Goal: Transaction & Acquisition: Purchase product/service

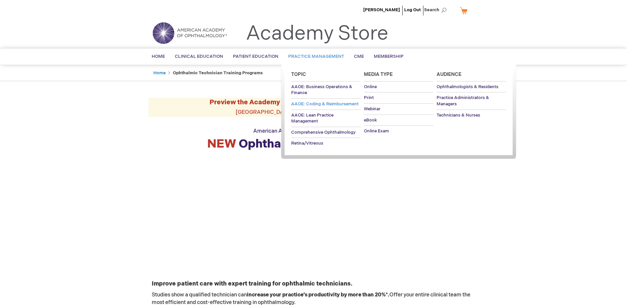
click at [311, 104] on span "AAOE: Coding & Reimbursement" at bounding box center [324, 103] width 67 height 5
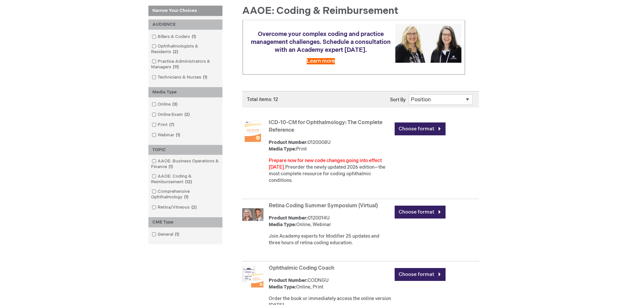
scroll to position [99, 0]
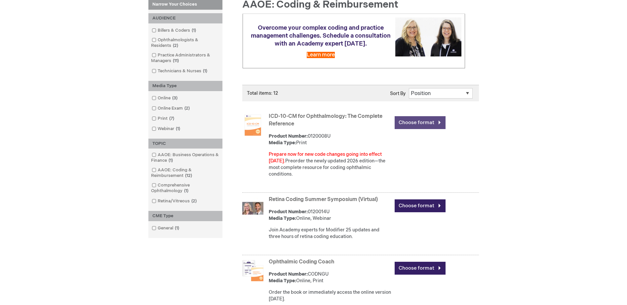
click at [406, 121] on link "Choose format" at bounding box center [420, 122] width 51 height 13
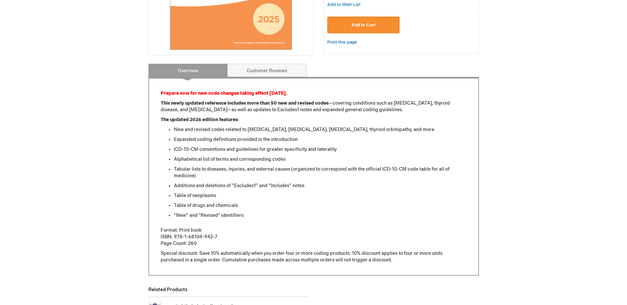
scroll to position [198, 0]
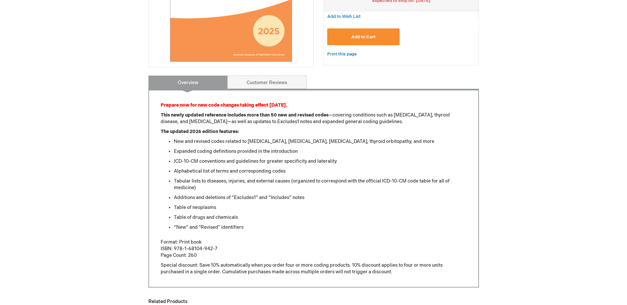
click at [360, 33] on button "Add to Cart" at bounding box center [363, 36] width 73 height 17
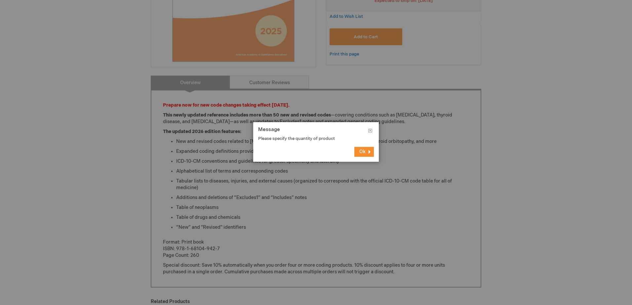
click at [370, 154] on button "Ok" at bounding box center [363, 152] width 19 height 10
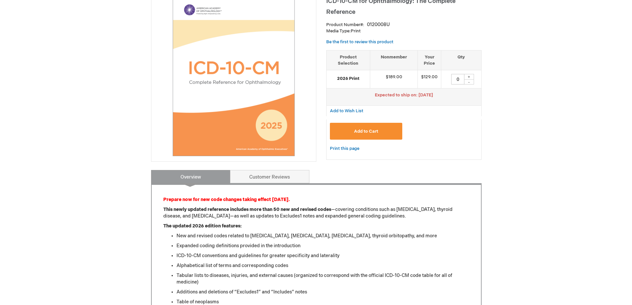
scroll to position [99, 0]
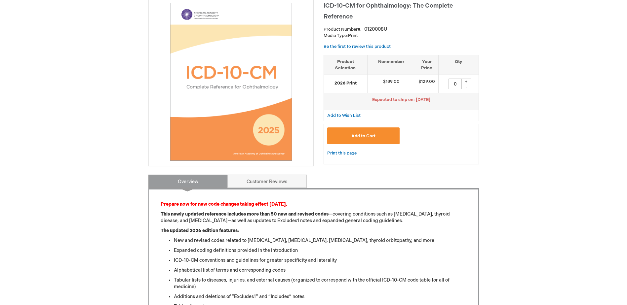
drag, startPoint x: 468, startPoint y: 81, endPoint x: 466, endPoint y: 84, distance: 3.7
click at [468, 81] on div "+" at bounding box center [466, 82] width 10 height 6
type input "1"
click at [377, 138] on button "Add to Cart" at bounding box center [363, 136] width 73 height 17
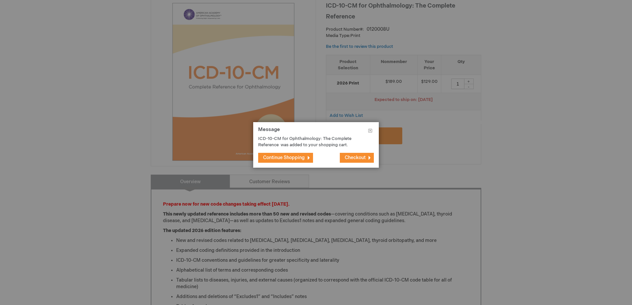
click at [350, 155] on span "Checkout" at bounding box center [355, 158] width 21 height 6
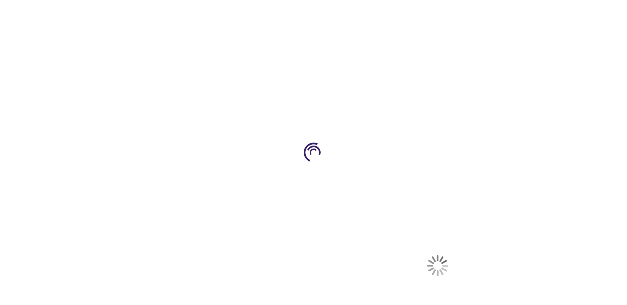
select select "US"
select select "53"
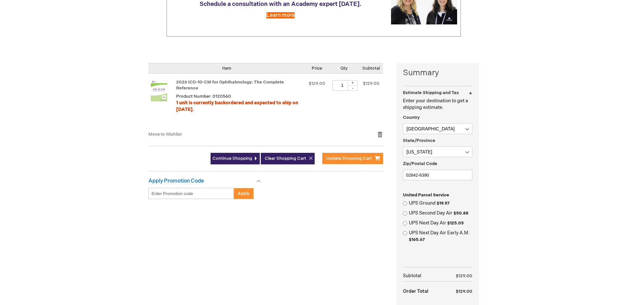
scroll to position [132, 0]
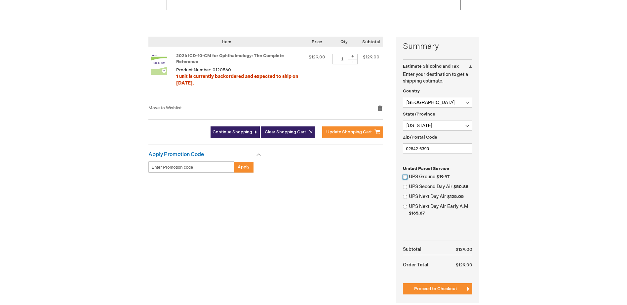
click at [406, 177] on input "UPS Ground $19.97" at bounding box center [405, 177] width 4 height 4
radio input "true"
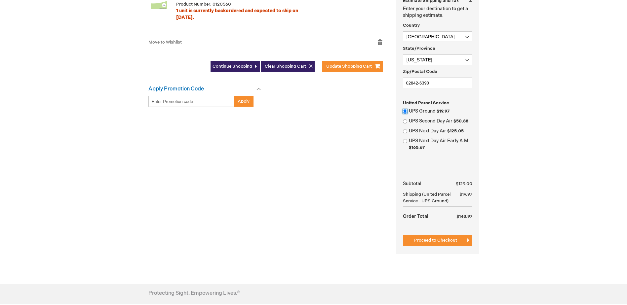
scroll to position [198, 0]
click at [453, 241] on span "Proceed to Checkout" at bounding box center [435, 240] width 43 height 5
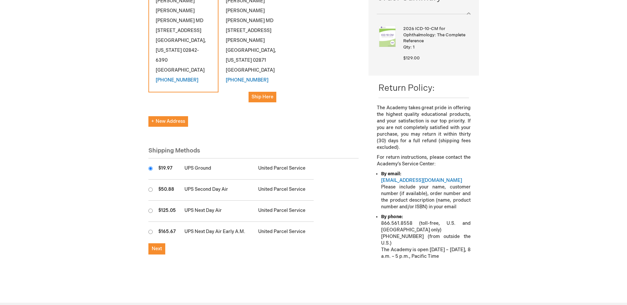
scroll to position [132, 0]
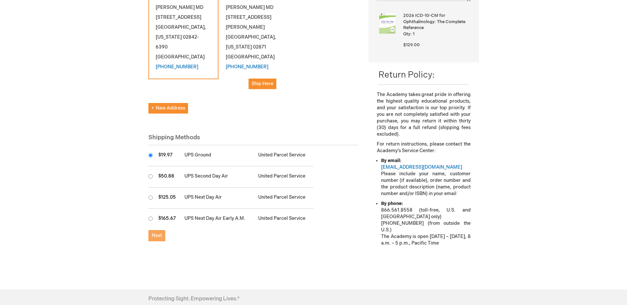
click at [158, 233] on span "Next" at bounding box center [157, 236] width 10 height 6
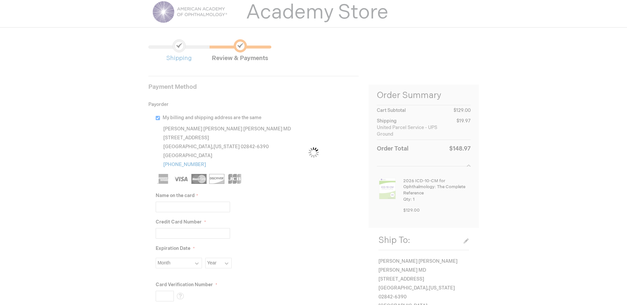
scroll to position [33, 0]
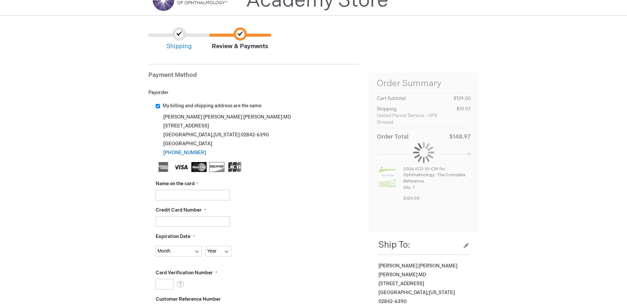
click at [200, 199] on input "Name on the card" at bounding box center [193, 195] width 74 height 11
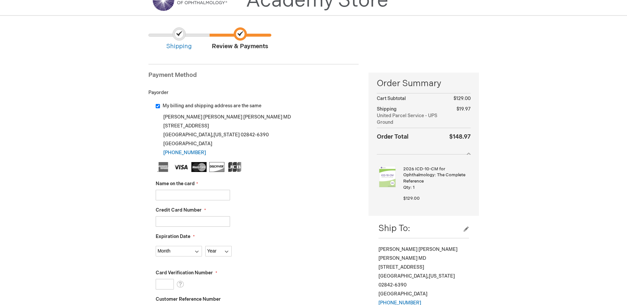
type input "Charkes M. Collins"
type input "4798510778024741"
select select "4"
select select "2026"
type input "724"
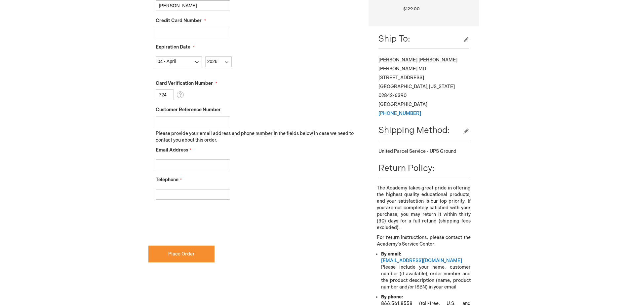
scroll to position [231, 0]
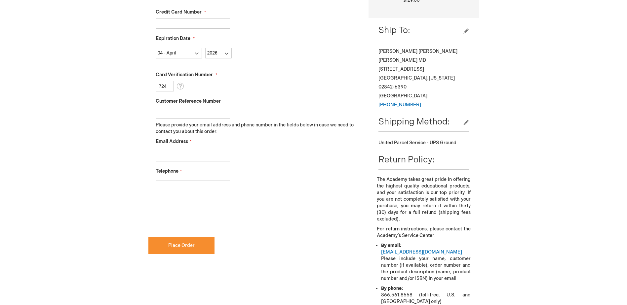
click at [176, 159] on input "Email Address" at bounding box center [193, 156] width 74 height 11
type input "nerry@eyecareforri.com"
type input "4018471383"
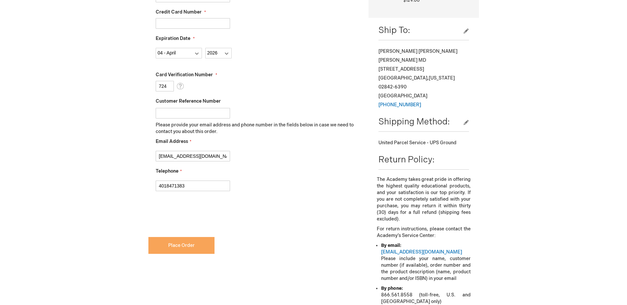
checkbox input "true"
click at [186, 246] on span "Place Order" at bounding box center [181, 246] width 26 height 6
